Goal: Information Seeking & Learning: Learn about a topic

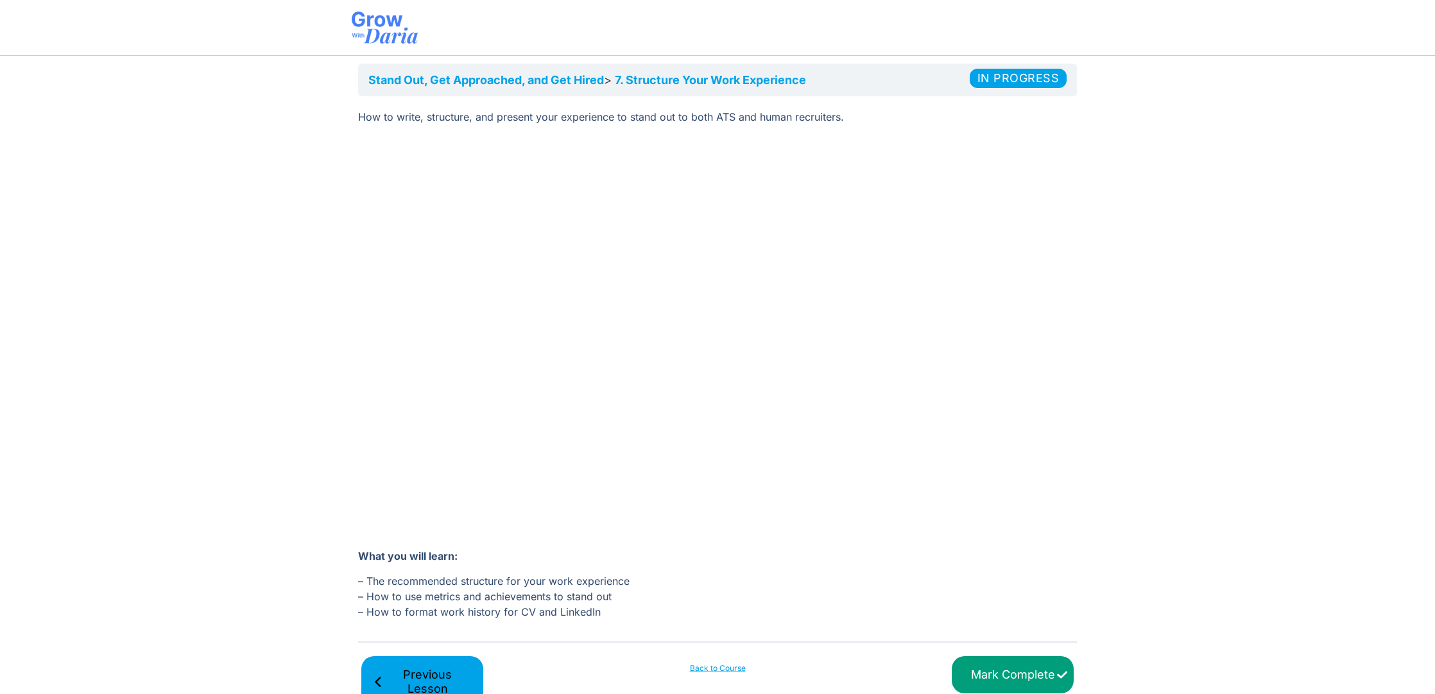
scroll to position [56, 0]
click at [1022, 675] on input "Mark Complete" at bounding box center [1013, 673] width 122 height 38
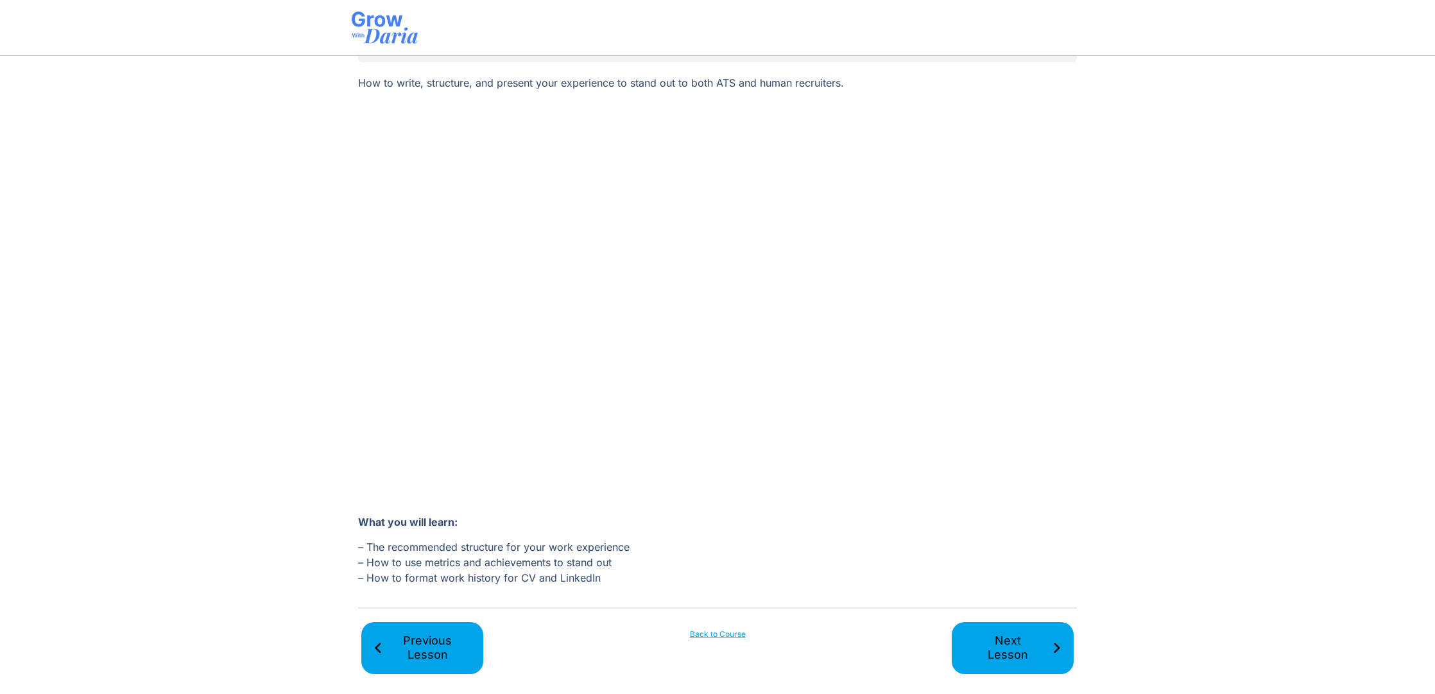
scroll to position [87, 0]
click at [1011, 637] on span "Next Lesson" at bounding box center [1007, 648] width 89 height 29
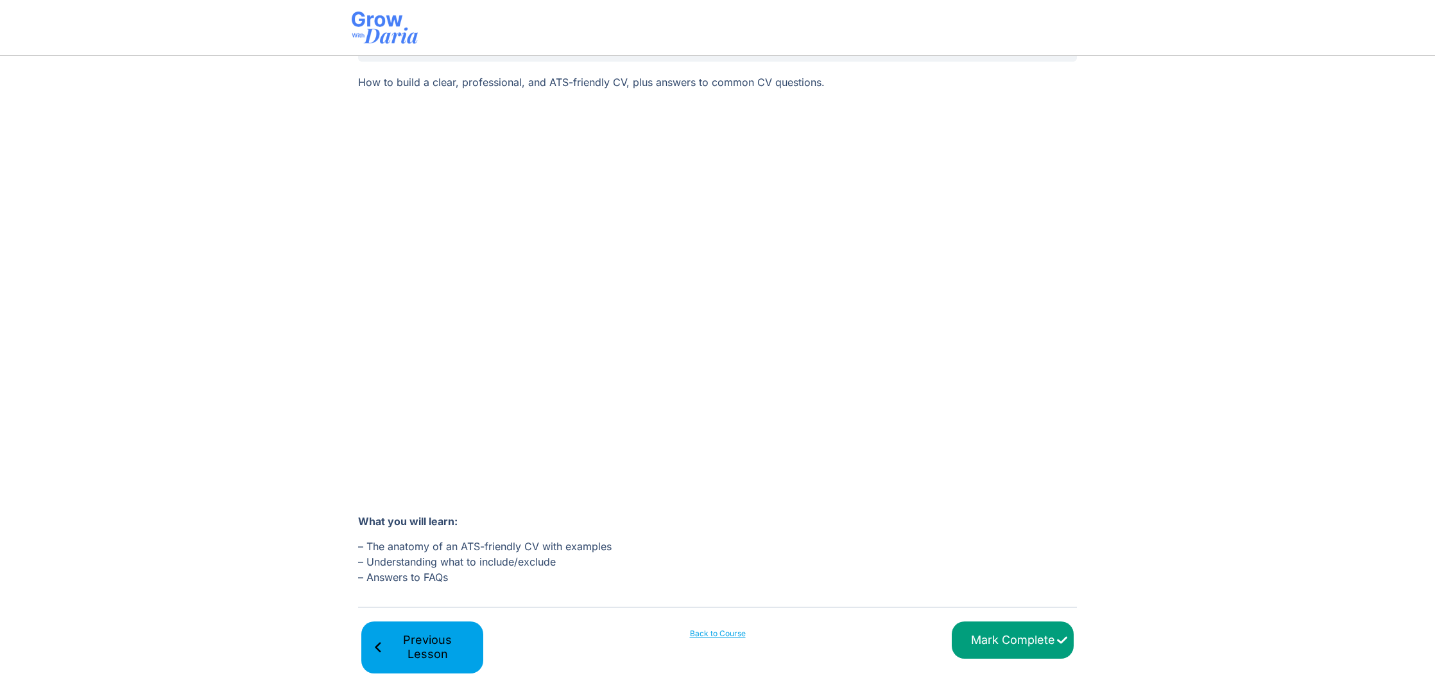
scroll to position [87, 0]
click at [995, 650] on input "Mark Complete" at bounding box center [1013, 642] width 122 height 38
click at [1024, 642] on span "Next Lesson" at bounding box center [1007, 648] width 89 height 29
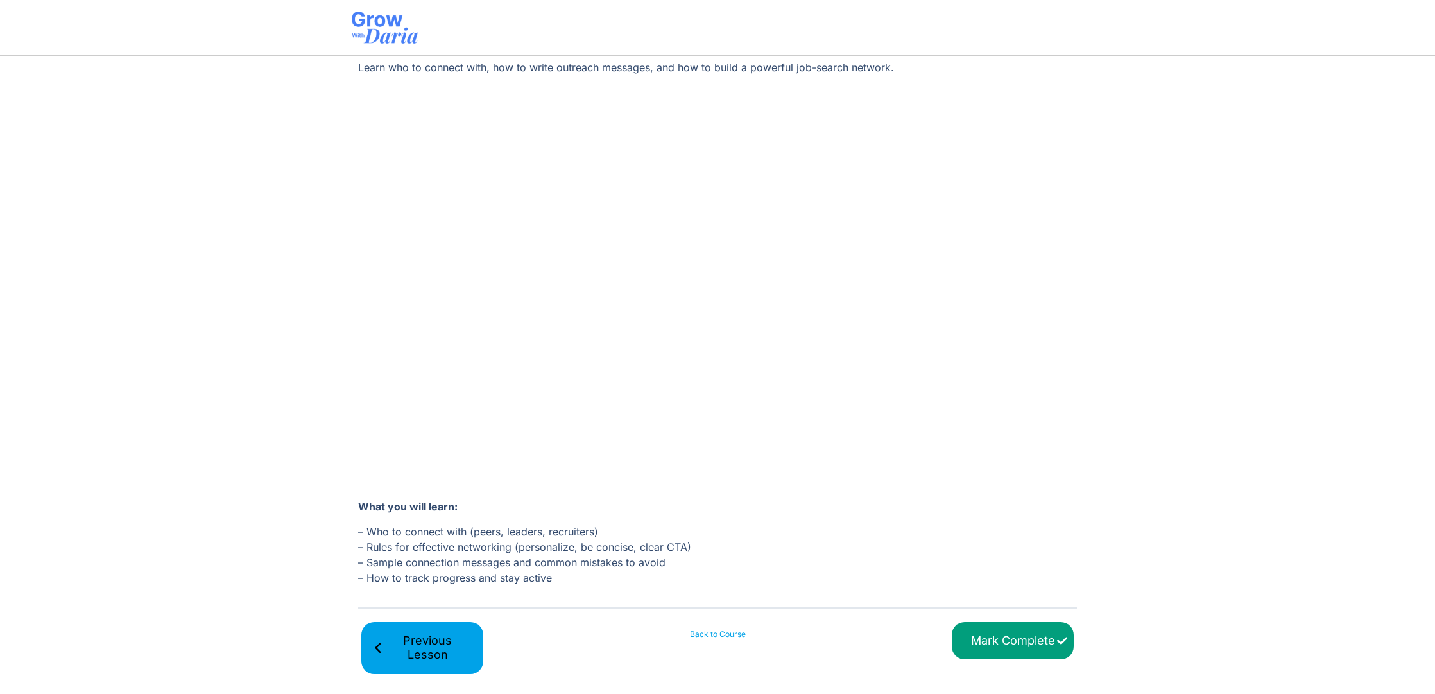
scroll to position [103, 0]
click at [986, 637] on input "Mark Complete" at bounding box center [1013, 642] width 122 height 38
click at [1001, 636] on span "Next Lesson" at bounding box center [1007, 648] width 89 height 29
click at [995, 646] on input "Mark Complete" at bounding box center [1013, 642] width 122 height 38
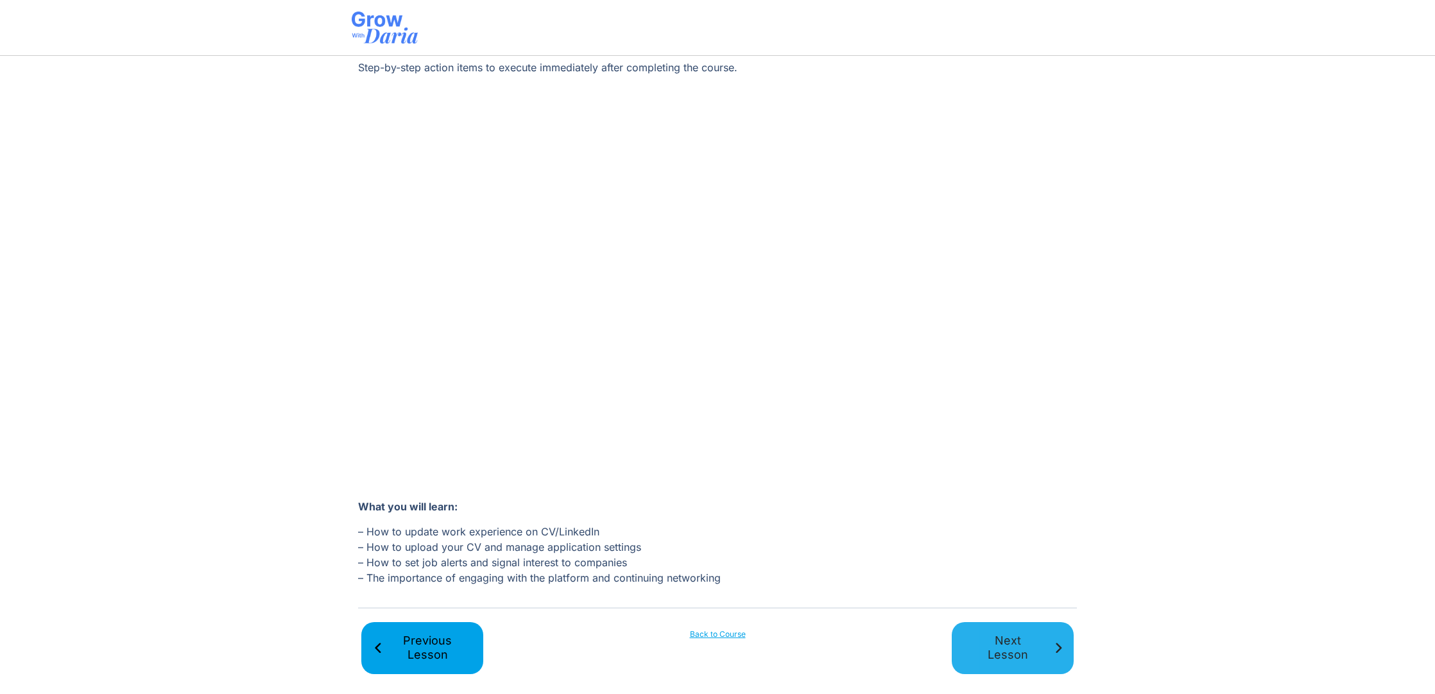
scroll to position [103, 0]
click at [1011, 637] on span "Next Lesson" at bounding box center [1007, 648] width 89 height 29
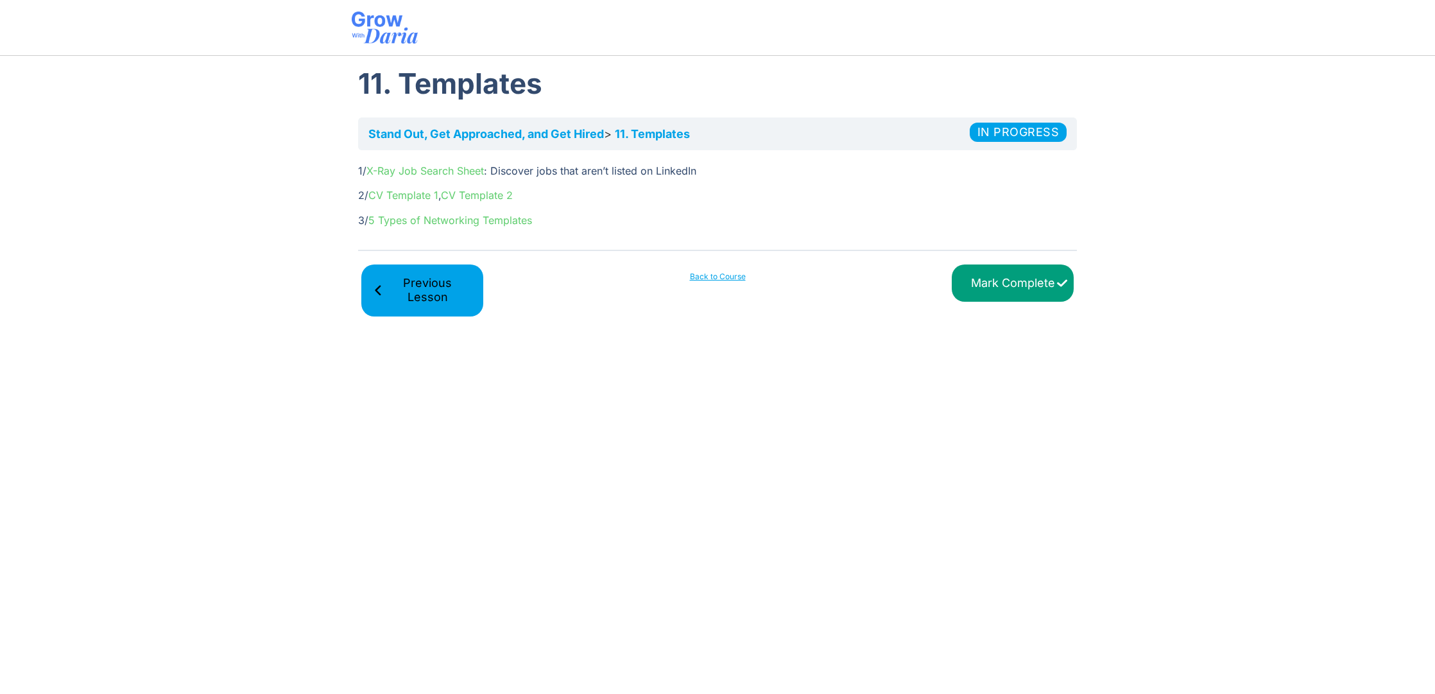
click at [678, 173] on p "1/ X-Ray Job Search Sheet : Discover jobs that aren’t listed on LinkedIn" at bounding box center [717, 170] width 719 height 15
click at [374, 168] on link "X-Ray Job Search Sheet" at bounding box center [424, 170] width 117 height 13
click at [472, 173] on link "X-Ray Job Search Sheet" at bounding box center [424, 170] width 117 height 13
click at [420, 223] on link "5 Types of Networking Templates" at bounding box center [450, 220] width 164 height 13
click at [377, 169] on link "X-Ray Job Search Sheet" at bounding box center [424, 170] width 117 height 13
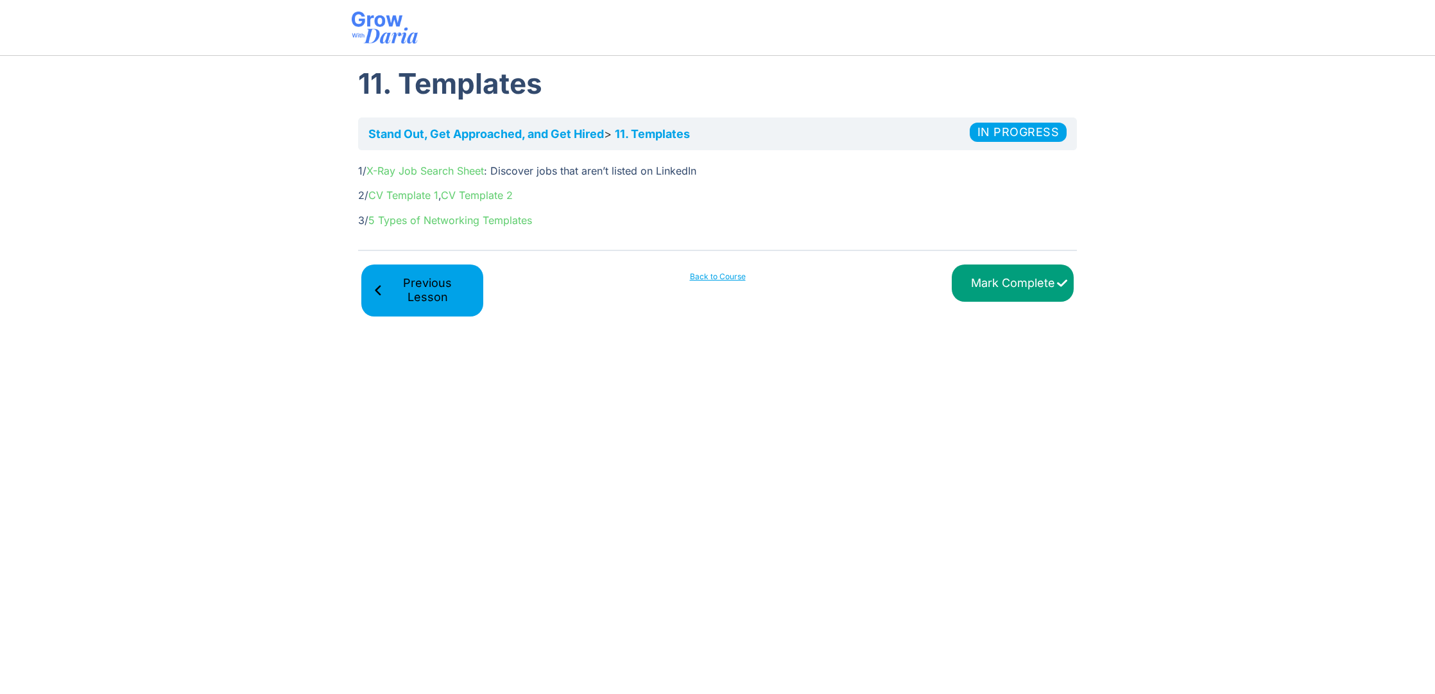
click at [1021, 290] on input "Mark Complete" at bounding box center [1013, 283] width 122 height 38
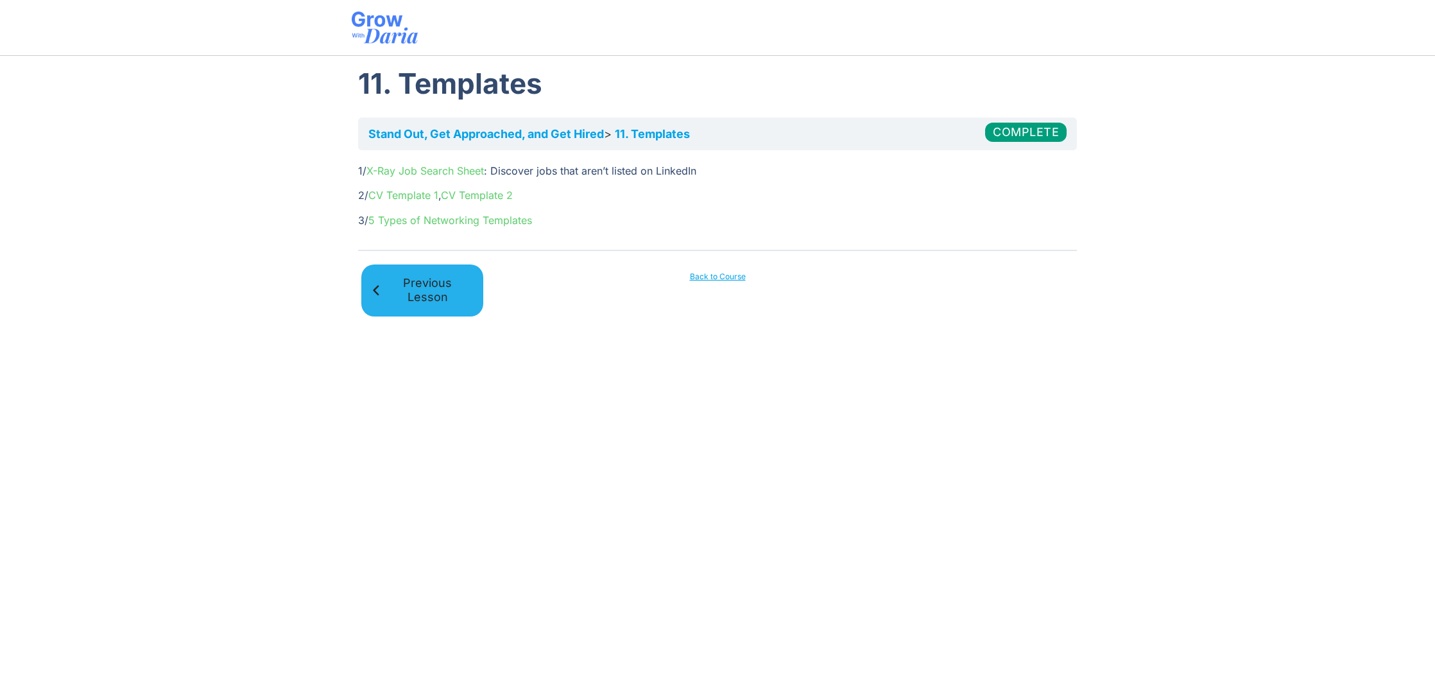
click at [426, 296] on span "Previous Lesson" at bounding box center [427, 290] width 89 height 29
click at [739, 276] on link "Back to Course" at bounding box center [718, 277] width 122 height 12
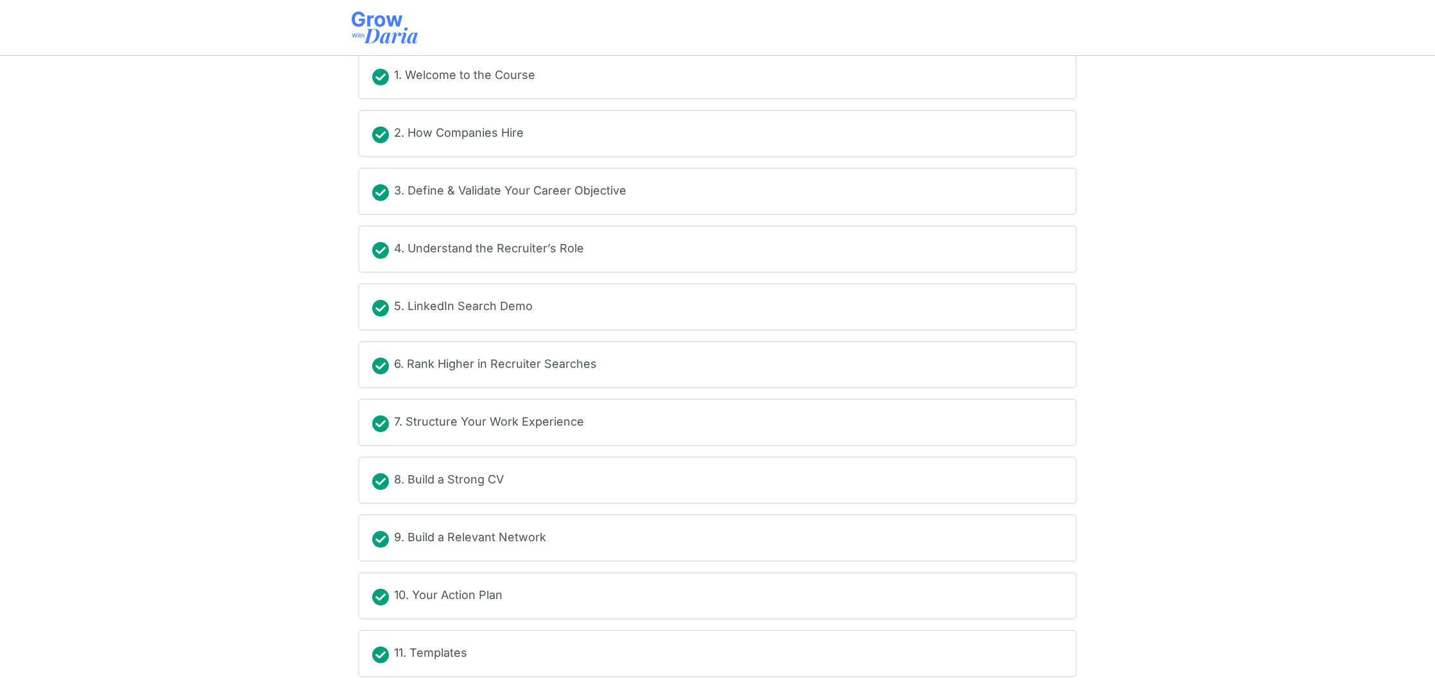
scroll to position [200, 0]
click at [475, 422] on div "7. Structure Your Work Experience" at bounding box center [489, 422] width 190 height 19
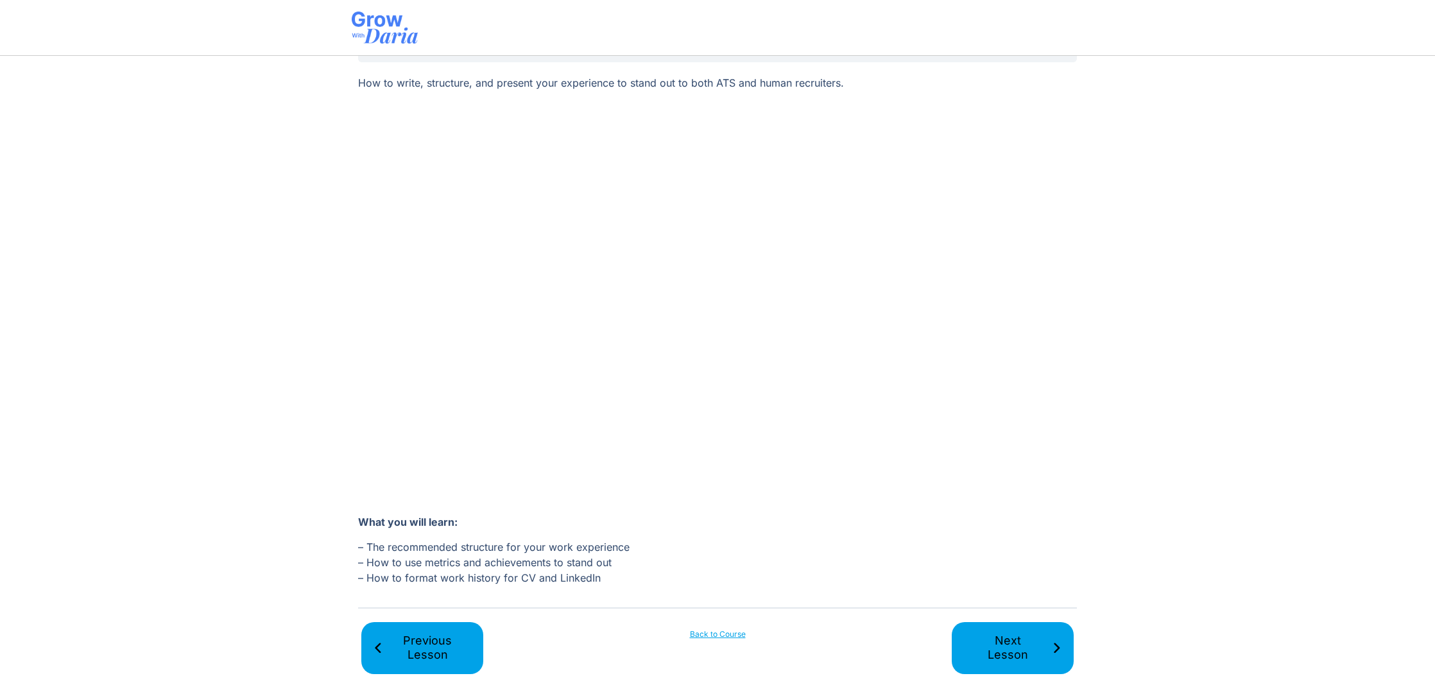
scroll to position [87, 0]
click at [429, 651] on span "Previous Lesson" at bounding box center [427, 648] width 89 height 29
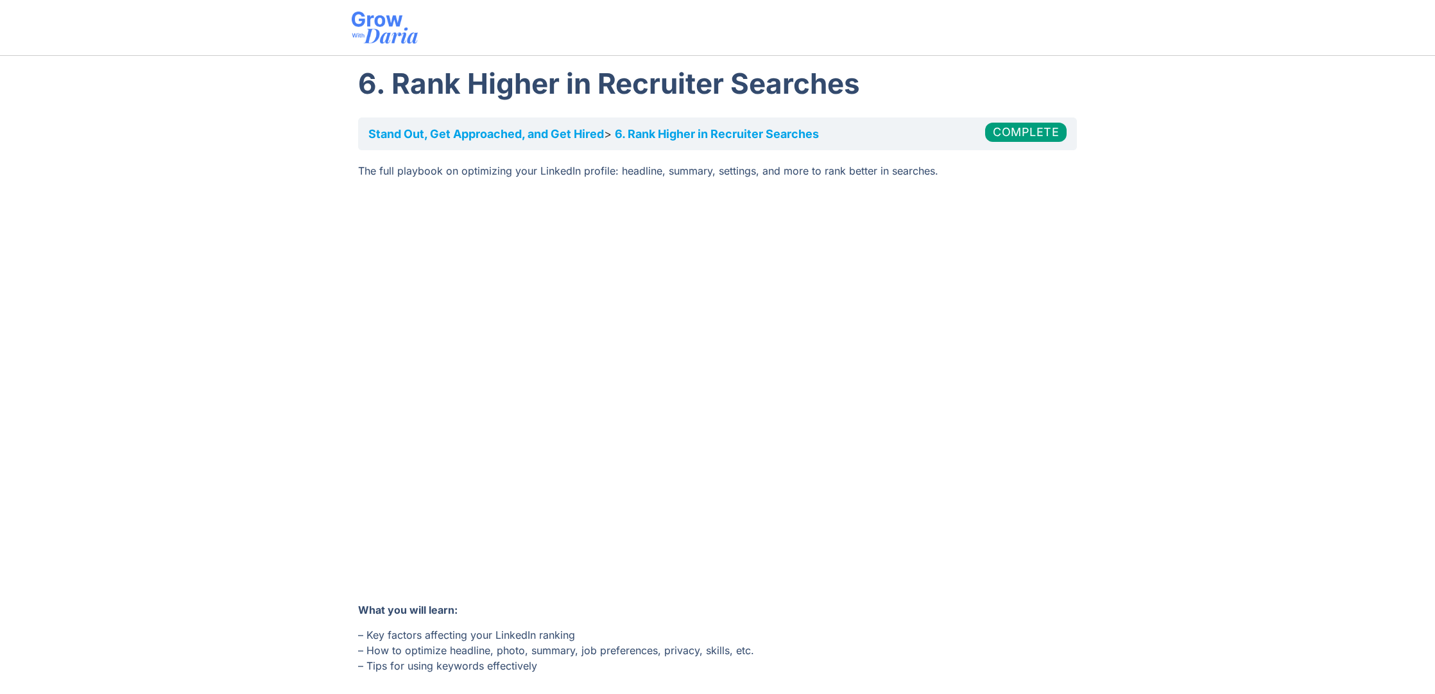
click at [304, 427] on section "Stand Out, Get Approached, and Get Hired​ 6. Rank Higher in Recruiter Searches …" at bounding box center [717, 446] width 1435 height 671
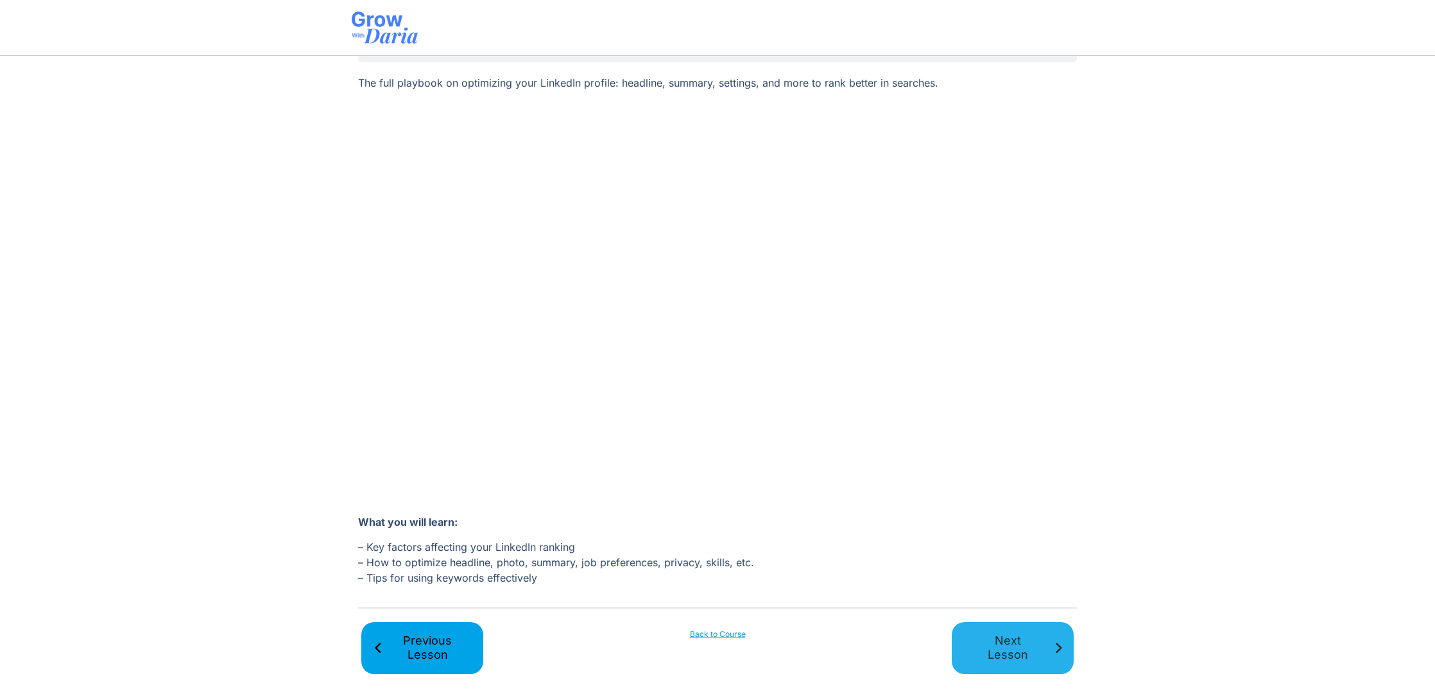
scroll to position [87, 0]
drag, startPoint x: 1004, startPoint y: 637, endPoint x: 963, endPoint y: 624, distance: 43.0
click at [1004, 636] on span "Next Lesson" at bounding box center [1007, 648] width 89 height 29
click at [1047, 644] on span "Next Lesson" at bounding box center [1007, 648] width 89 height 29
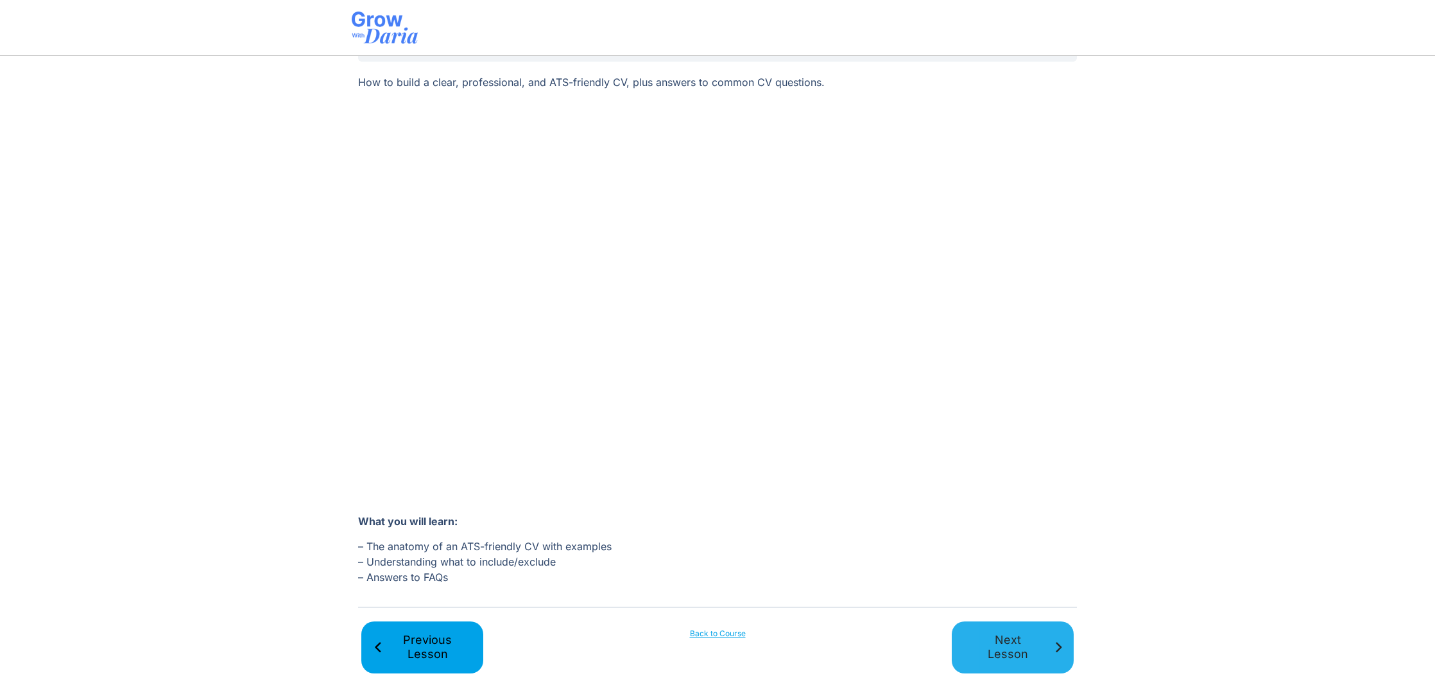
scroll to position [87, 0]
click at [1031, 651] on span "Next Lesson" at bounding box center [1007, 648] width 89 height 29
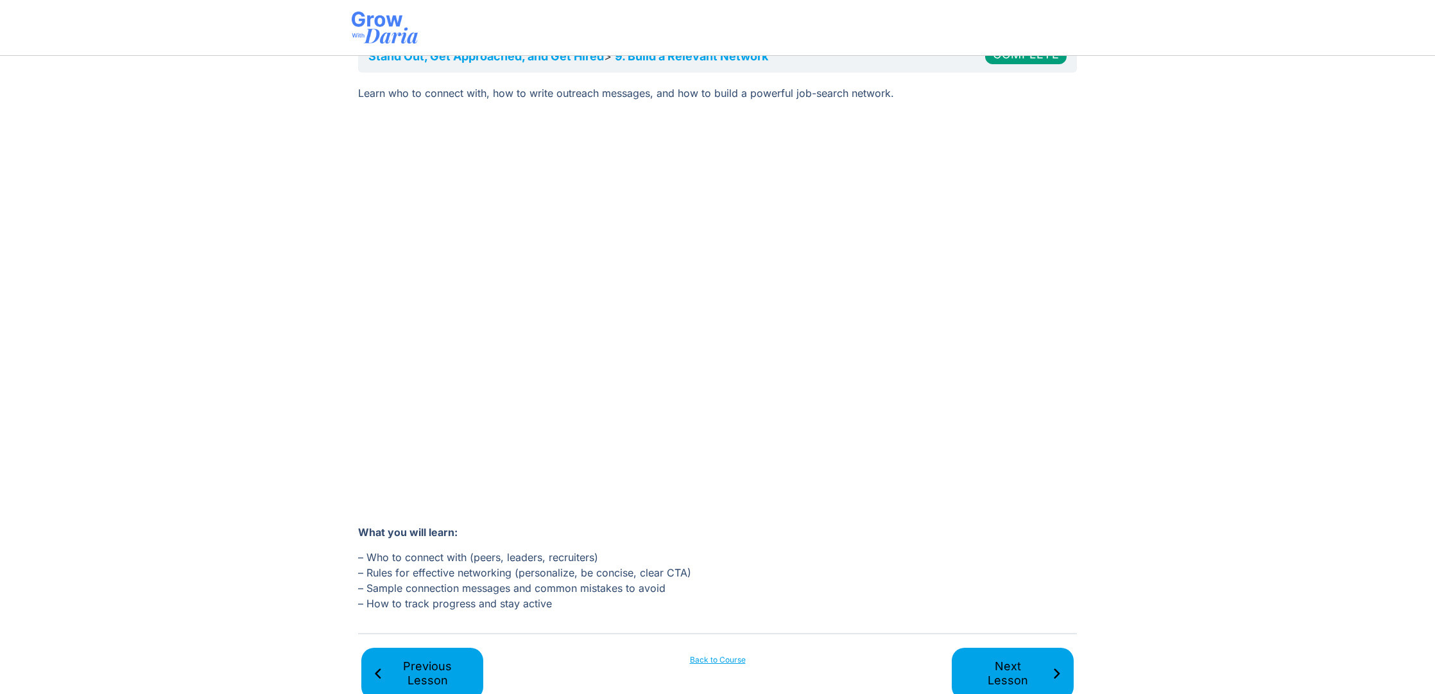
scroll to position [88, 0]
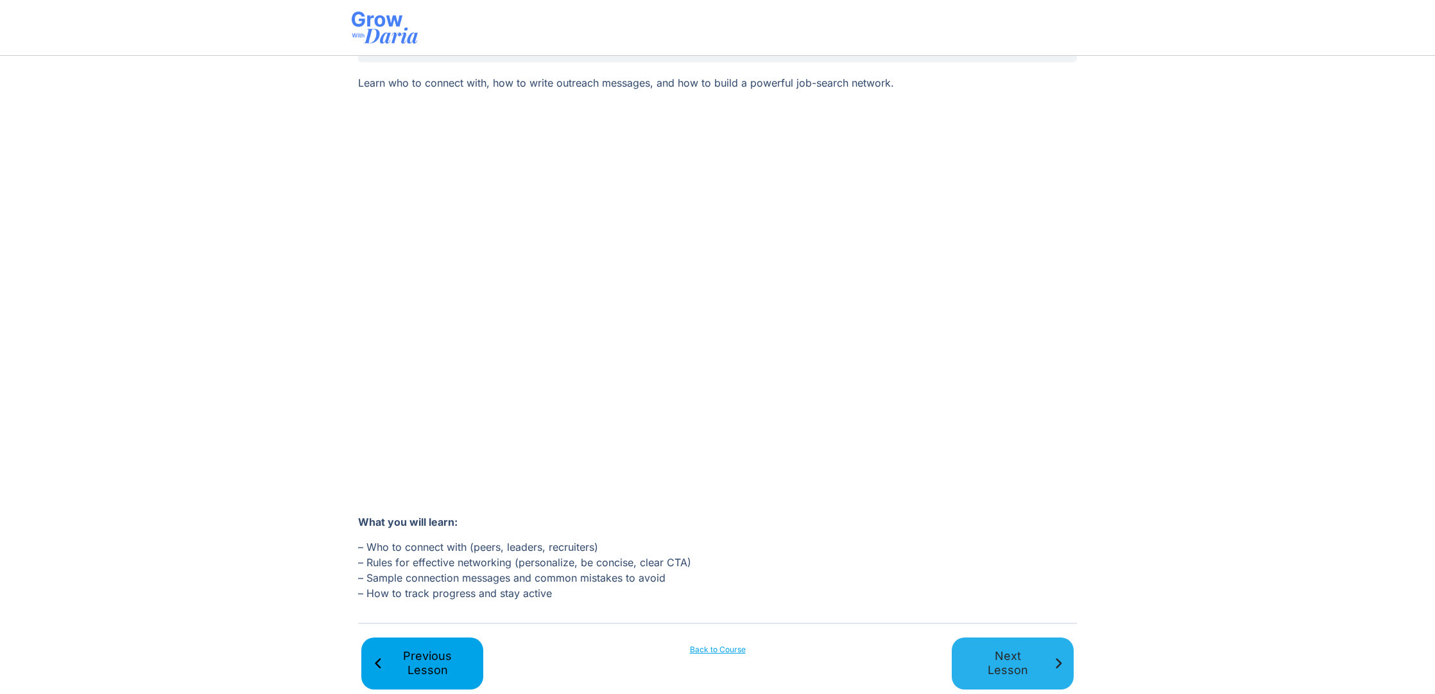
click at [1013, 665] on span "Next Lesson" at bounding box center [1007, 663] width 89 height 29
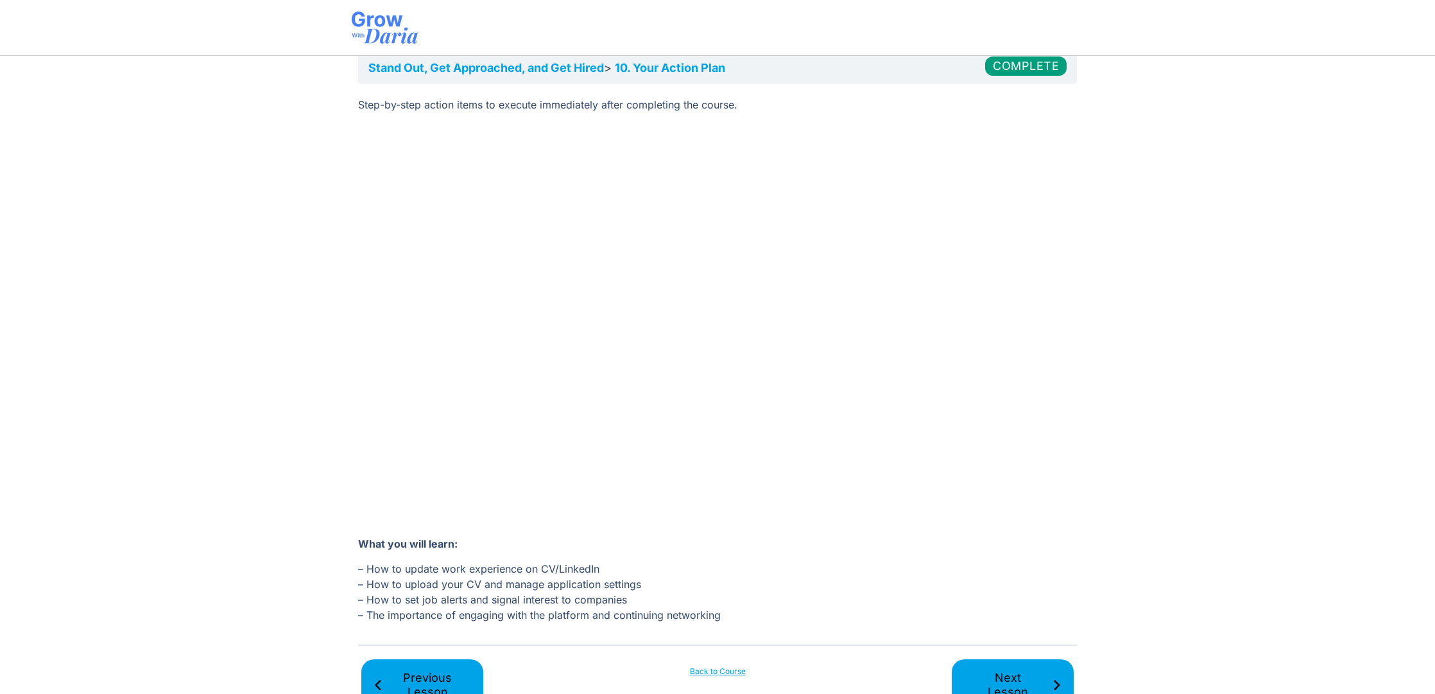
scroll to position [68, 0]
click at [1013, 671] on span "Next Lesson" at bounding box center [1007, 683] width 89 height 29
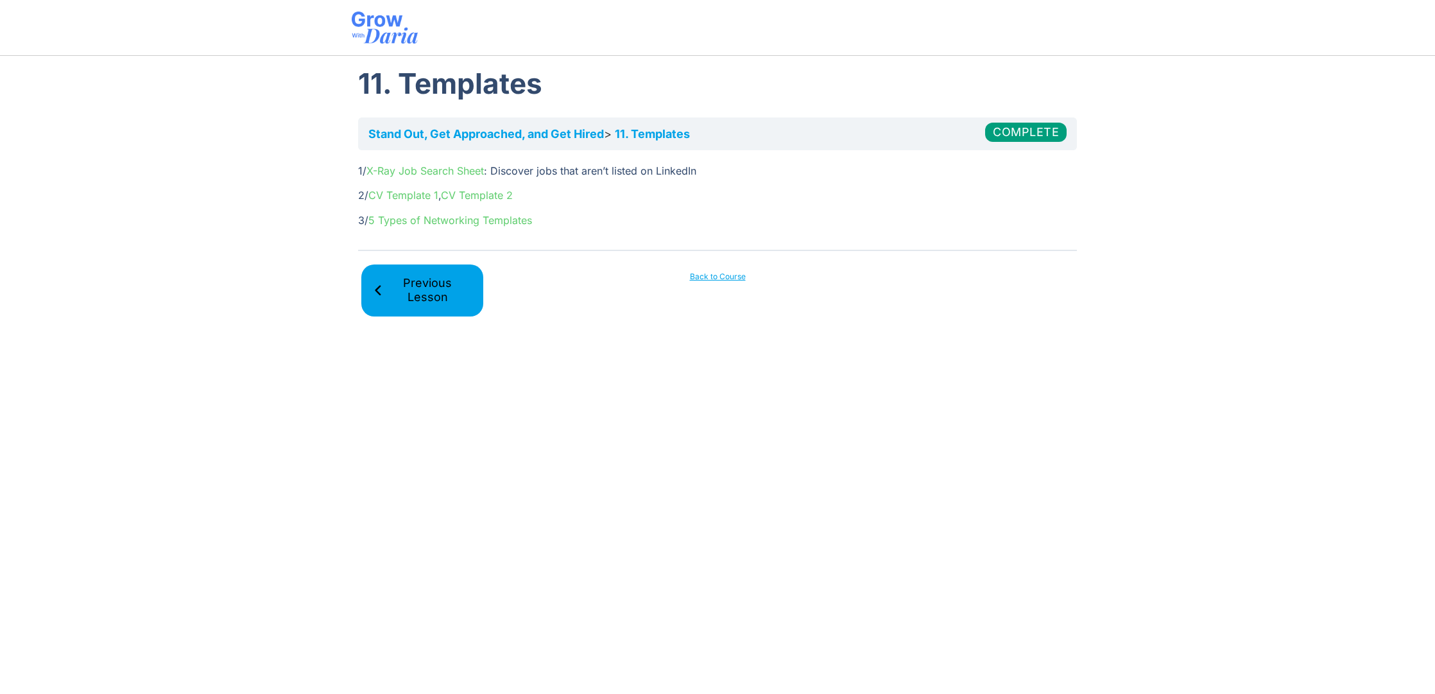
click at [424, 198] on link "CV Template 1" at bounding box center [403, 195] width 70 height 13
click at [483, 196] on link "CV Template 2" at bounding box center [477, 195] width 72 height 13
click at [423, 307] on link "Previous Lesson" at bounding box center [422, 290] width 122 height 52
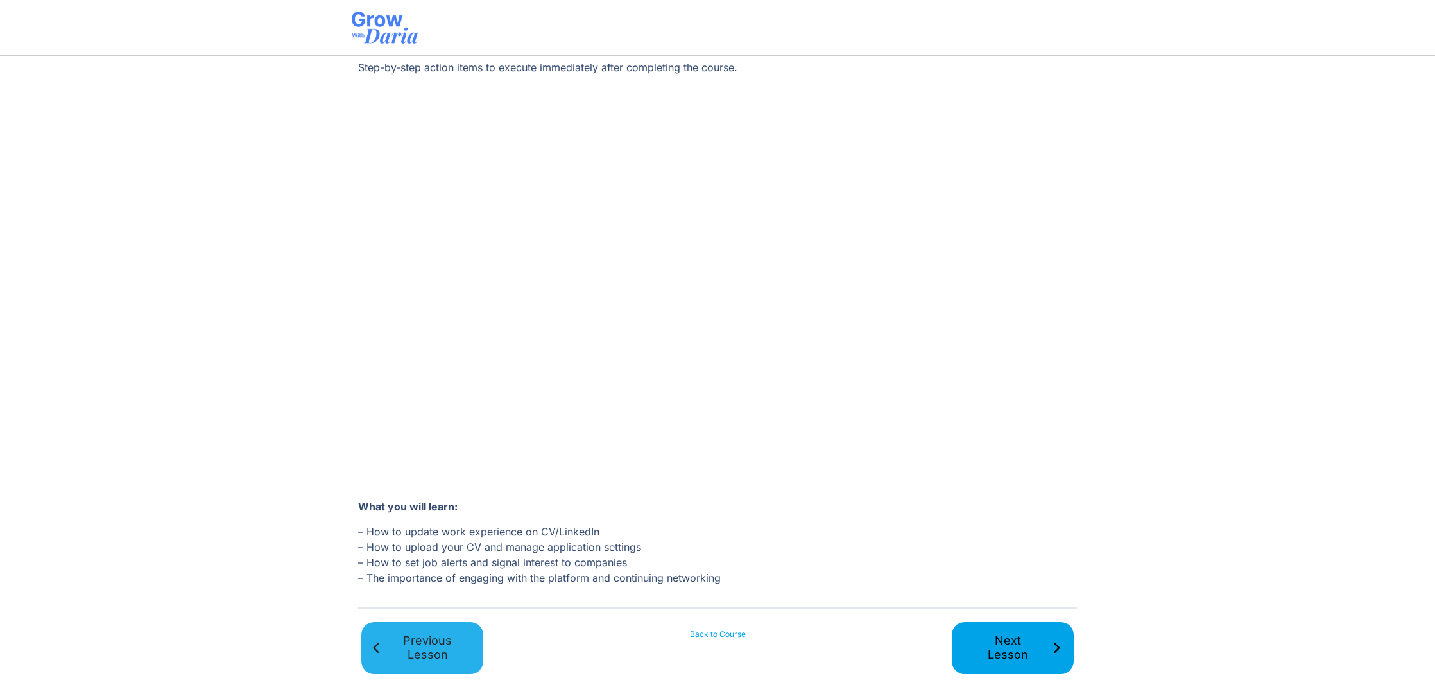
scroll to position [103, 0]
click at [422, 657] on span "Previous Lesson" at bounding box center [427, 648] width 89 height 29
click at [451, 636] on span "Previous Lesson" at bounding box center [427, 648] width 89 height 29
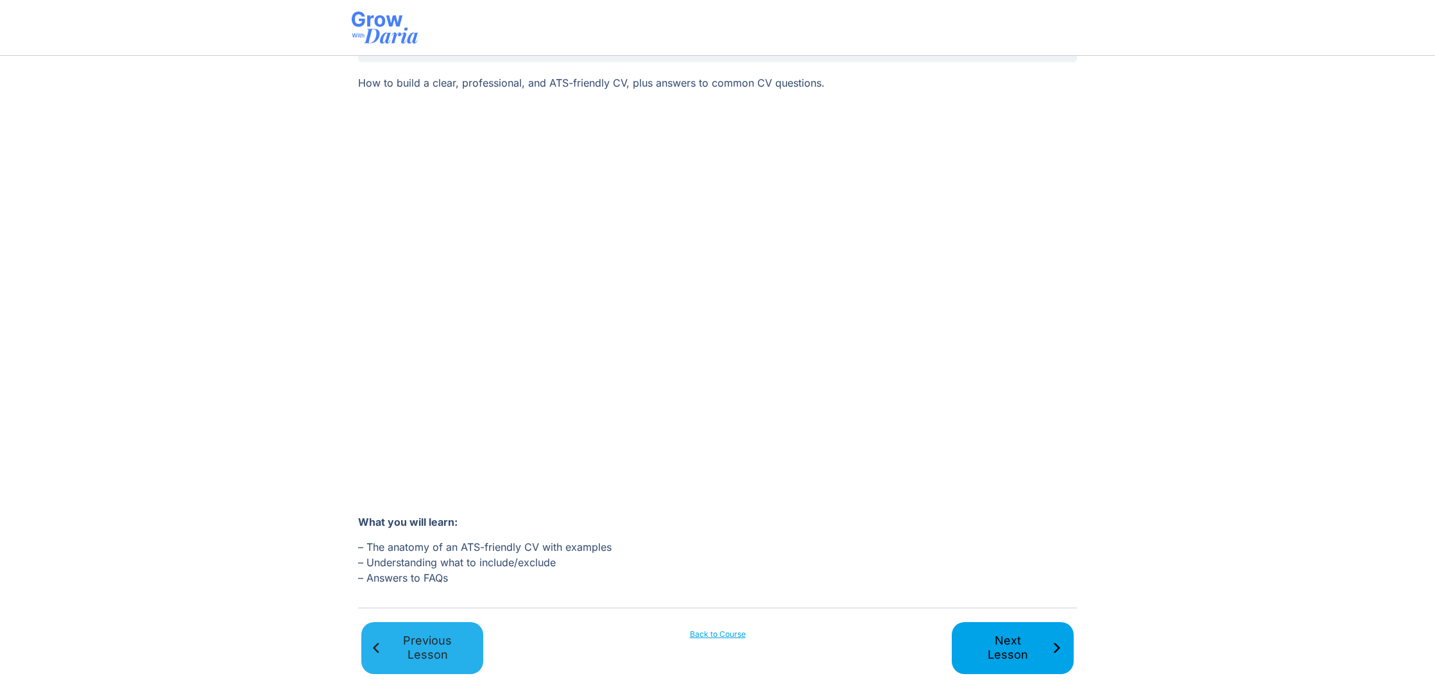
scroll to position [87, 0]
click at [429, 631] on link "Previous Lesson" at bounding box center [422, 649] width 122 height 52
